Goal: Information Seeking & Learning: Learn about a topic

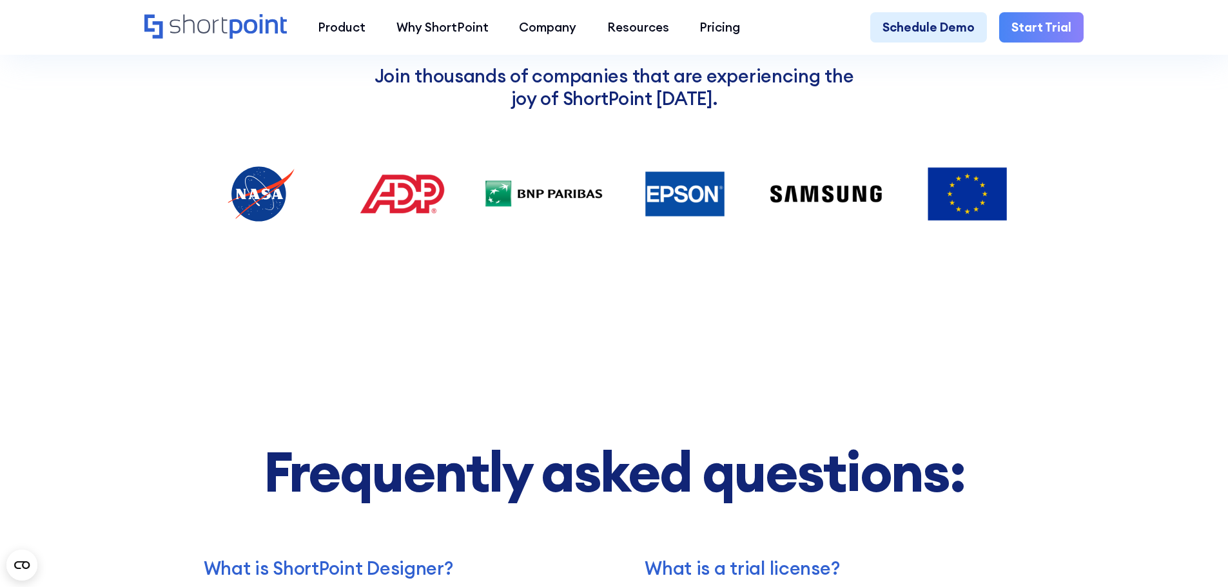
scroll to position [2062, 0]
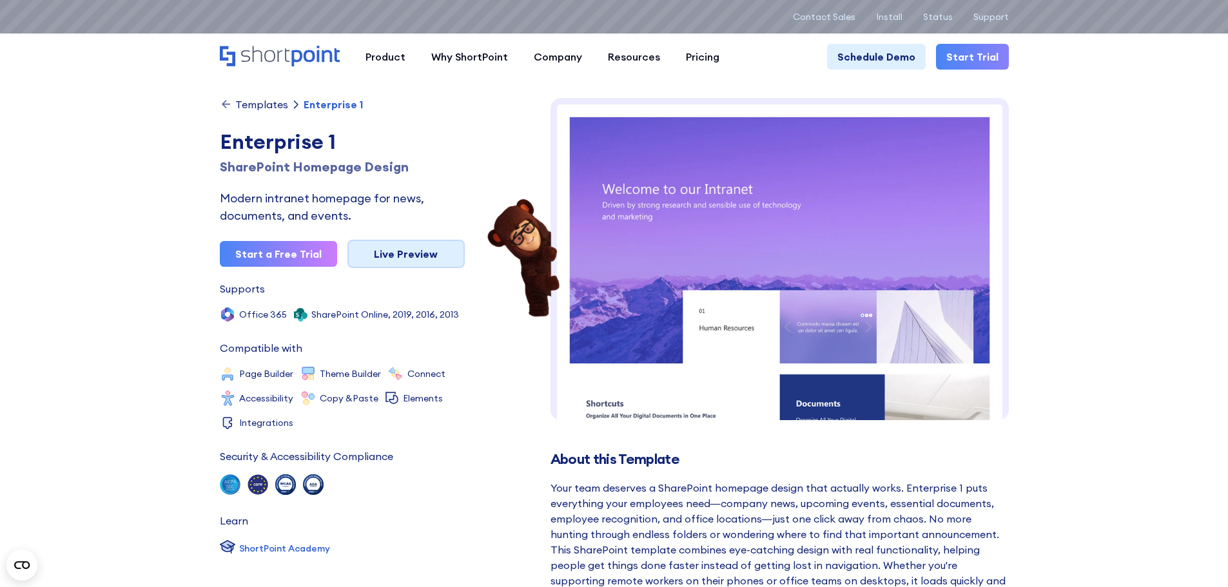
click at [387, 255] on link "Live Preview" at bounding box center [405, 254] width 117 height 28
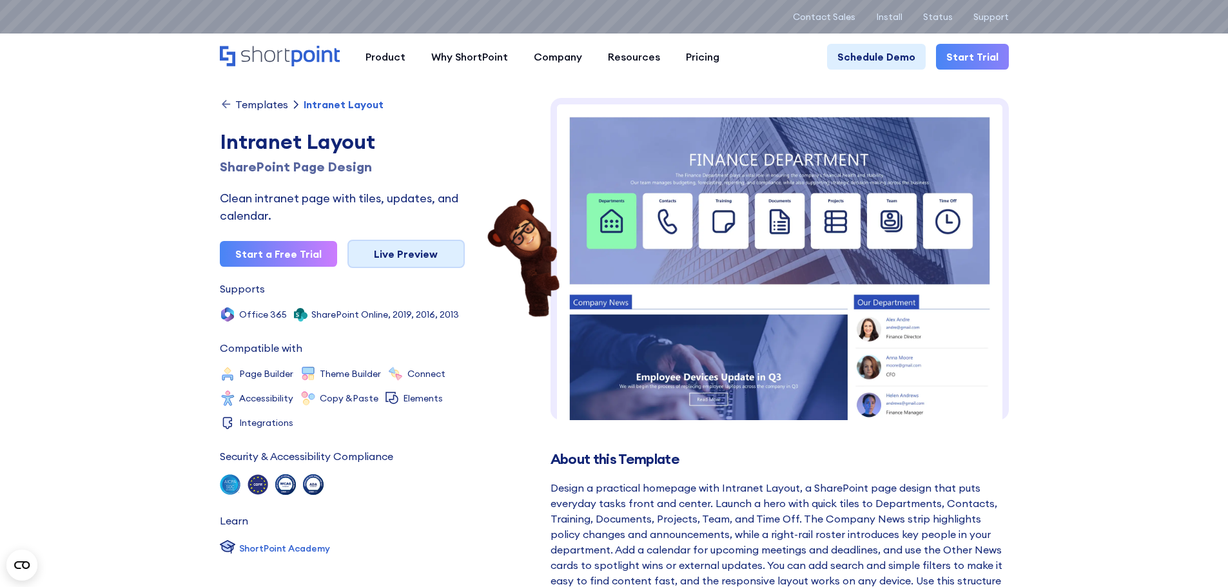
click at [358, 257] on link "Live Preview" at bounding box center [405, 254] width 117 height 28
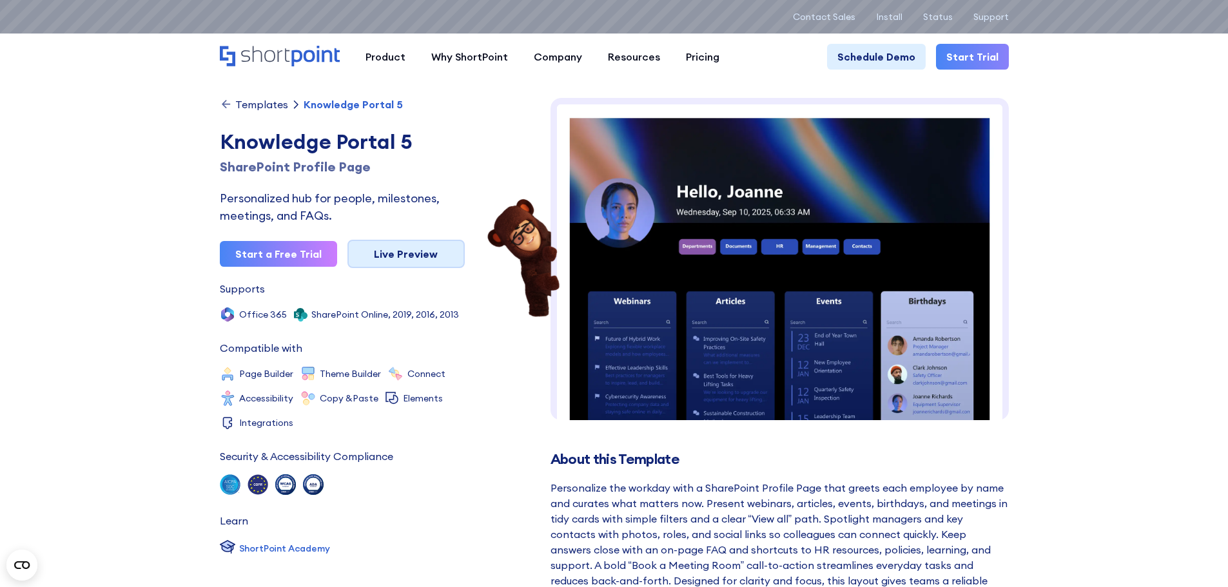
click at [428, 259] on link "Live Preview" at bounding box center [405, 254] width 117 height 28
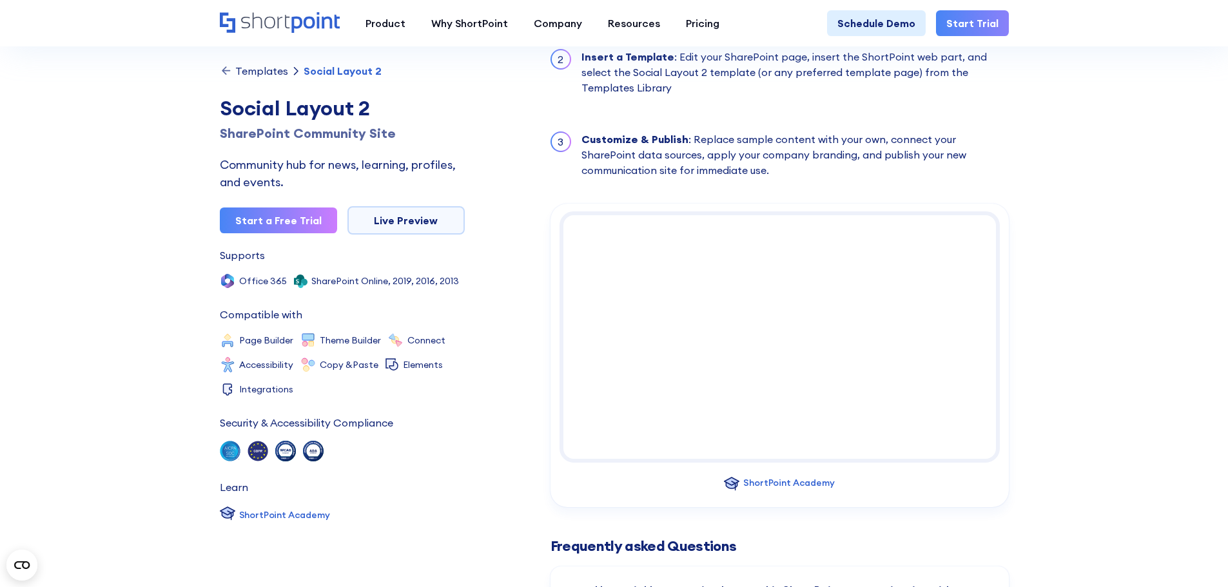
scroll to position [545, 0]
click at [396, 226] on link "Live Preview" at bounding box center [405, 220] width 117 height 28
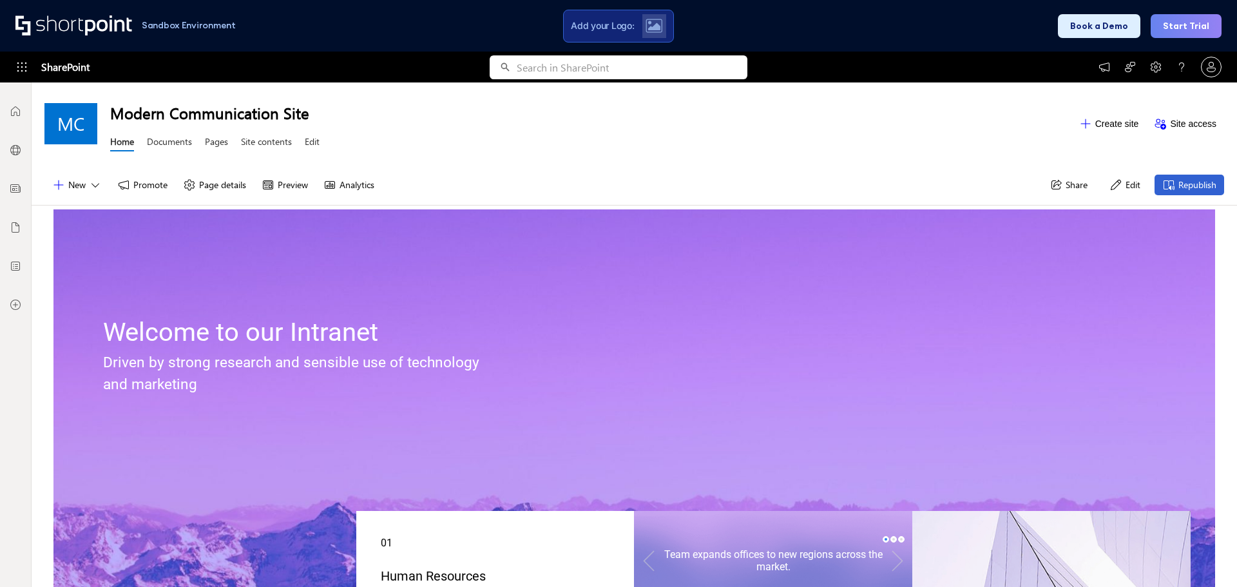
scroll to position [10, 10]
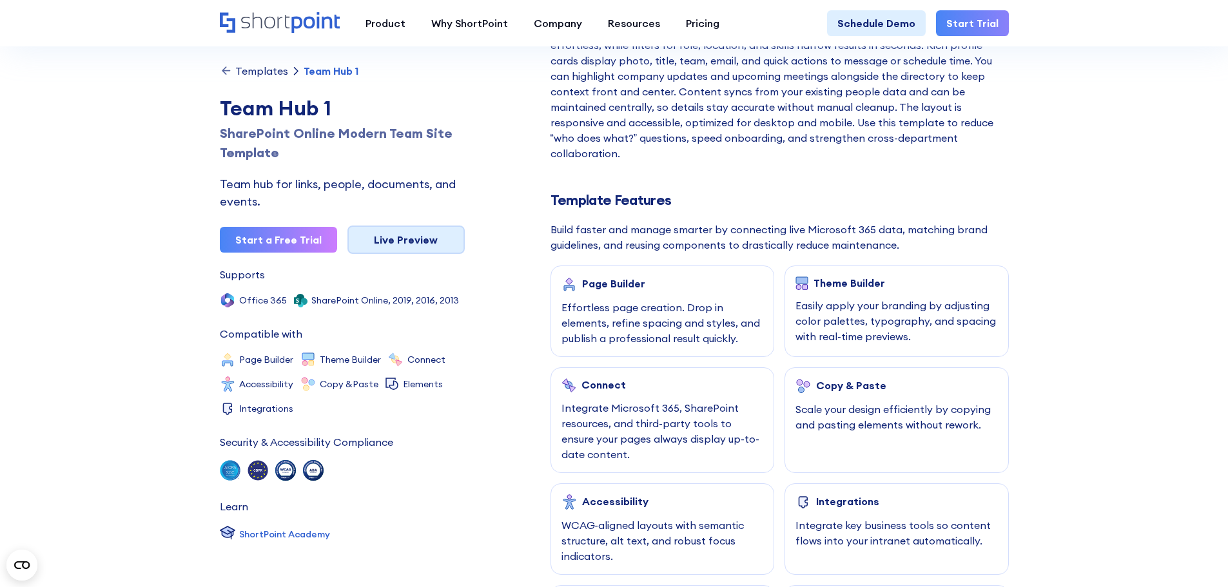
scroll to position [451, 0]
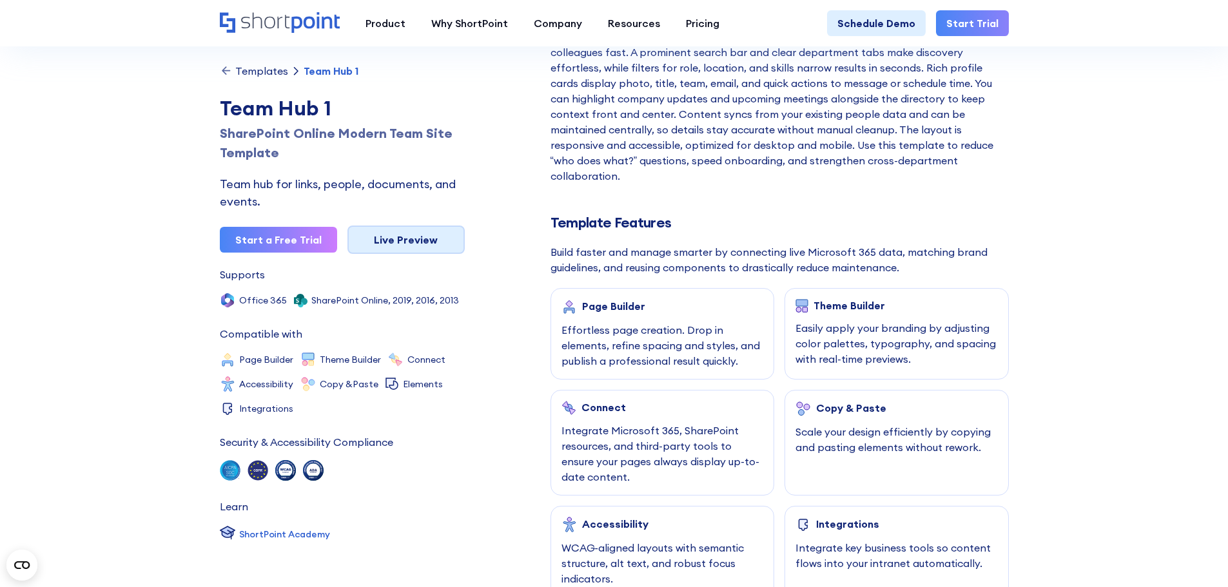
click at [423, 251] on link "Live Preview" at bounding box center [405, 240] width 117 height 28
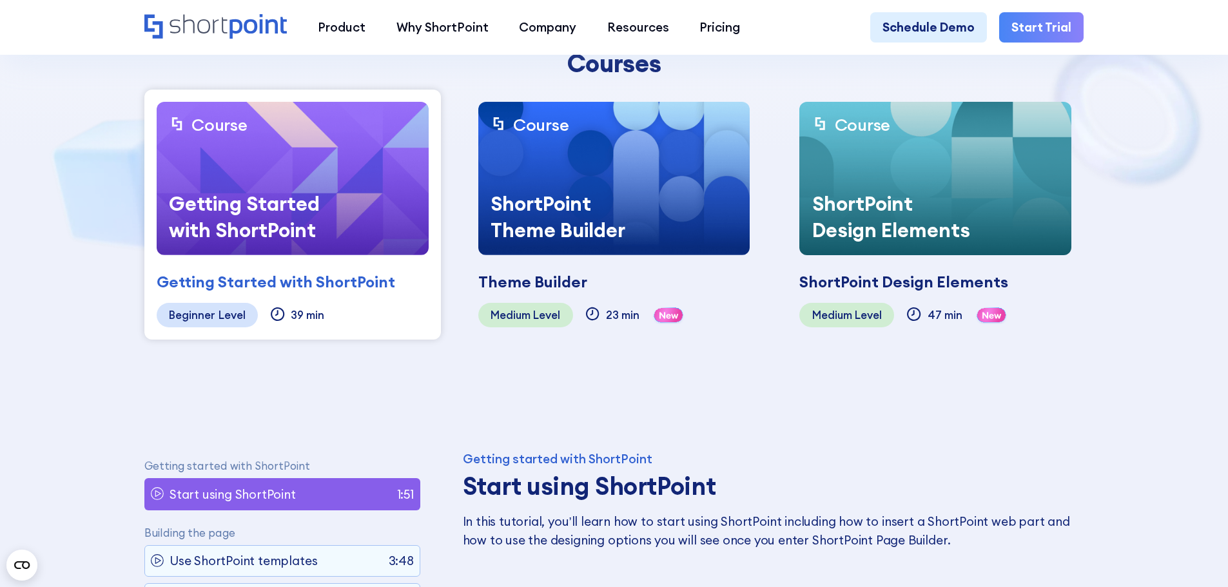
scroll to position [387, 0]
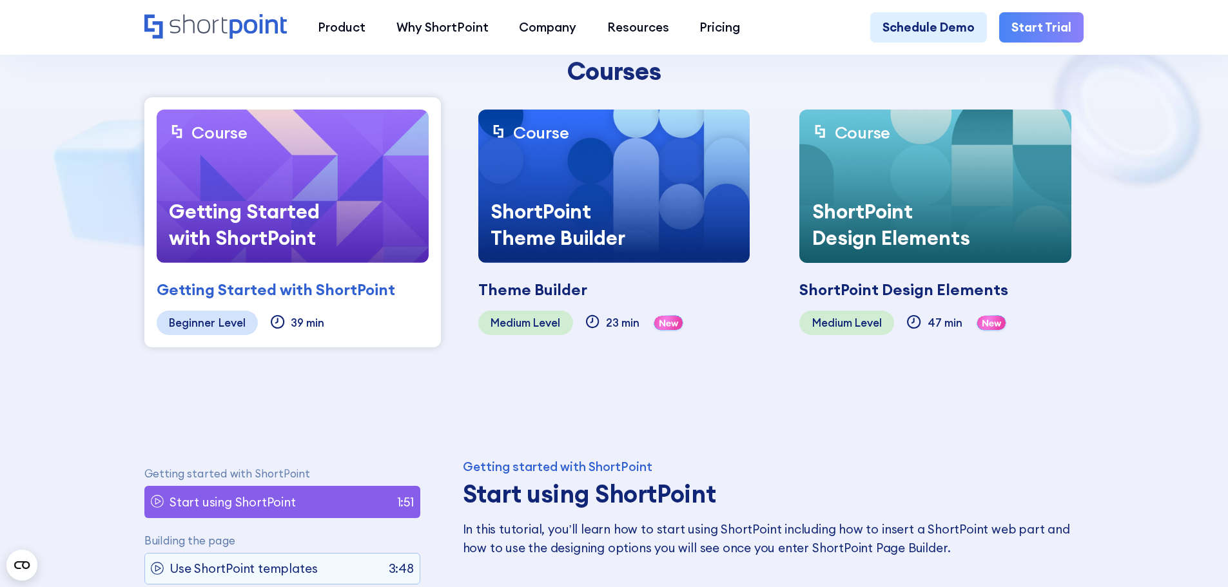
click at [541, 300] on div "Theme Builder" at bounding box center [532, 289] width 109 height 23
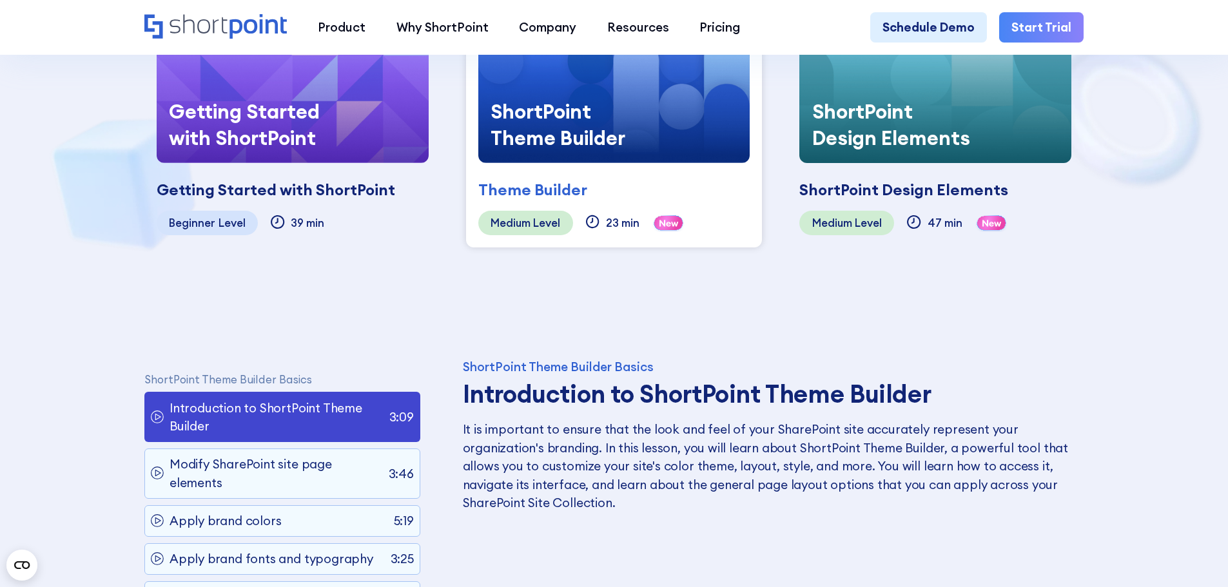
scroll to position [709, 0]
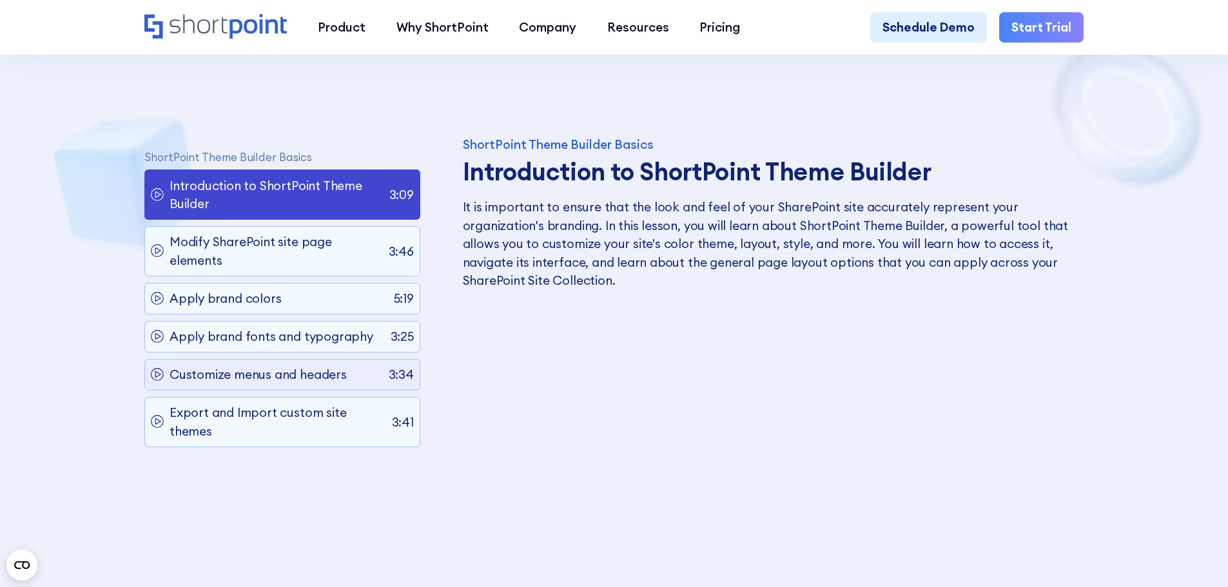
click at [361, 377] on div "Customize menus and headers 3:34" at bounding box center [282, 375] width 276 height 32
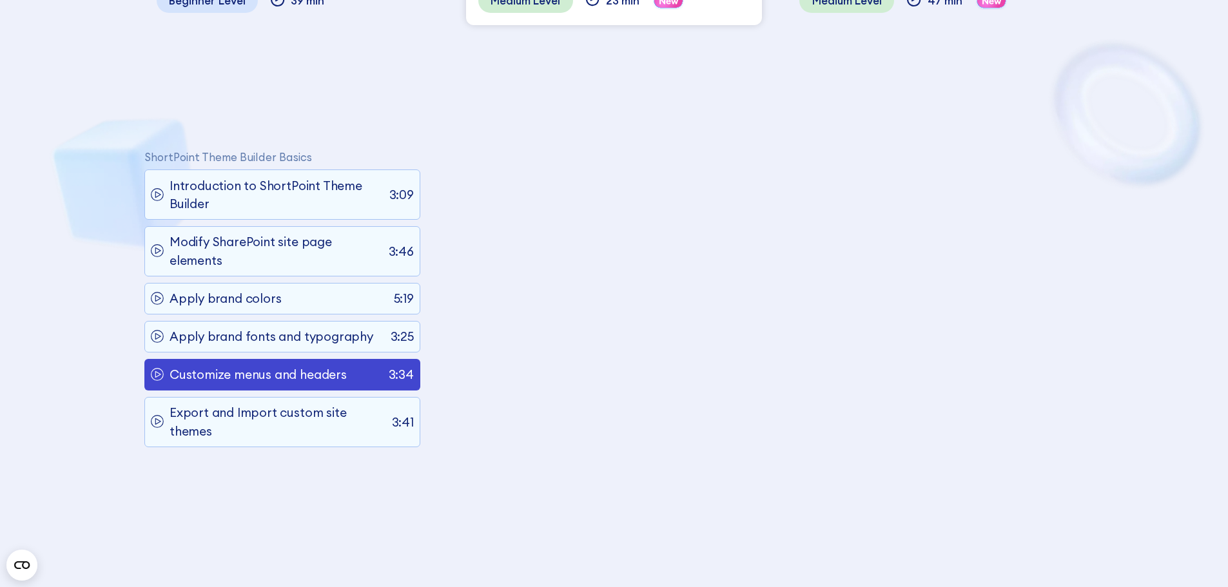
scroll to position [834, 0]
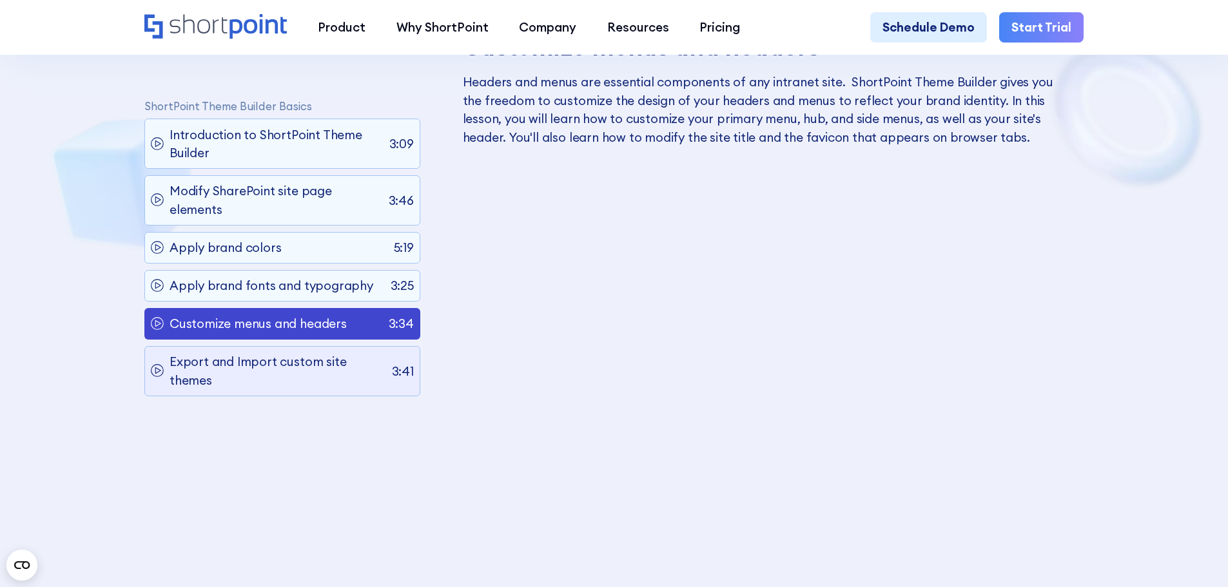
click at [318, 385] on p "Export and Import custom site themes" at bounding box center [277, 371] width 216 height 37
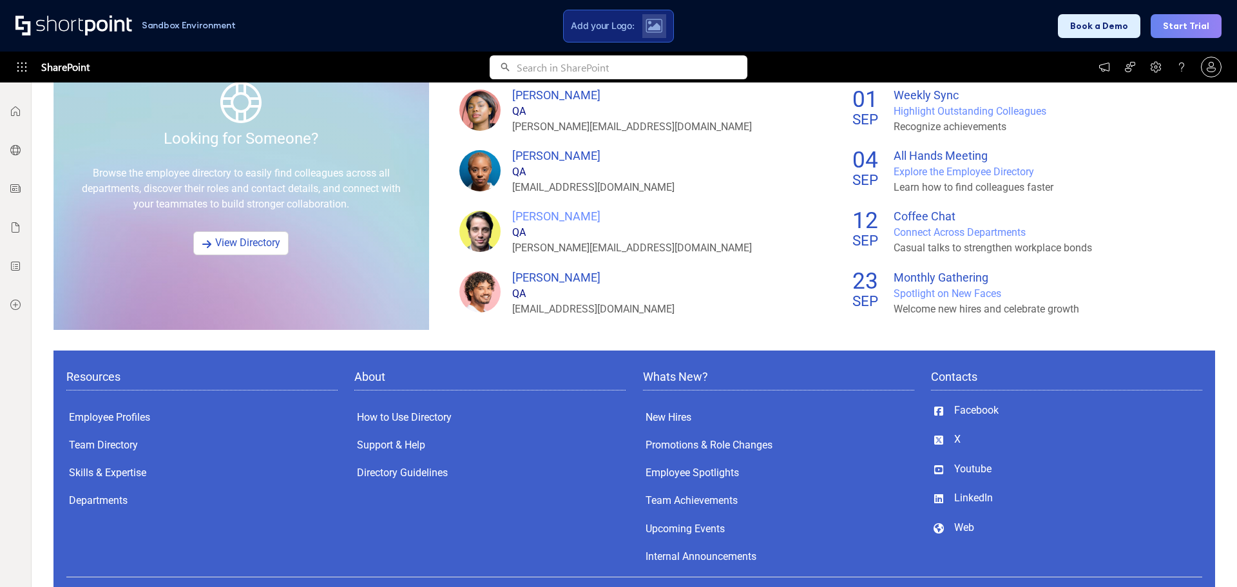
scroll to position [961, 0]
